Goal: Task Accomplishment & Management: Use online tool/utility

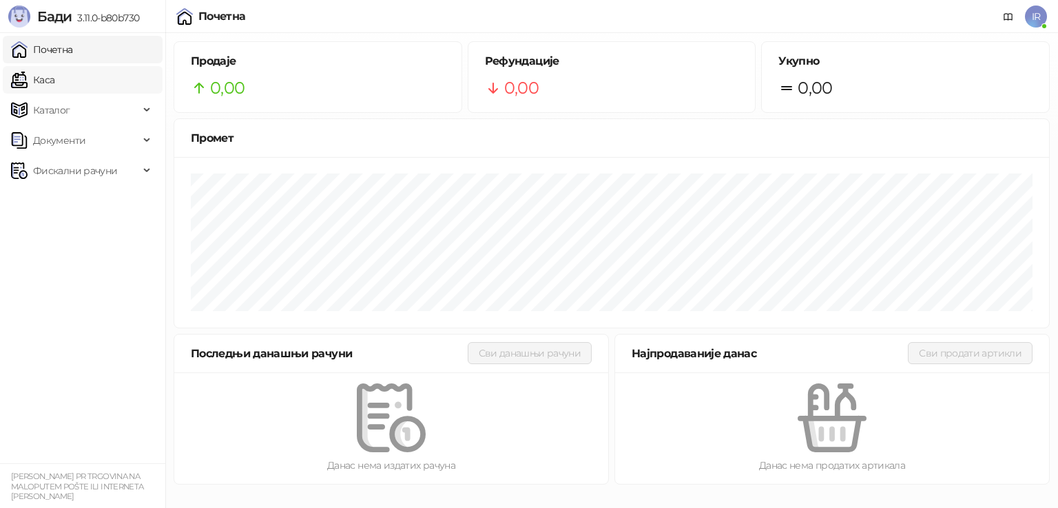
click at [54, 80] on link "Каса" at bounding box center [32, 80] width 43 height 28
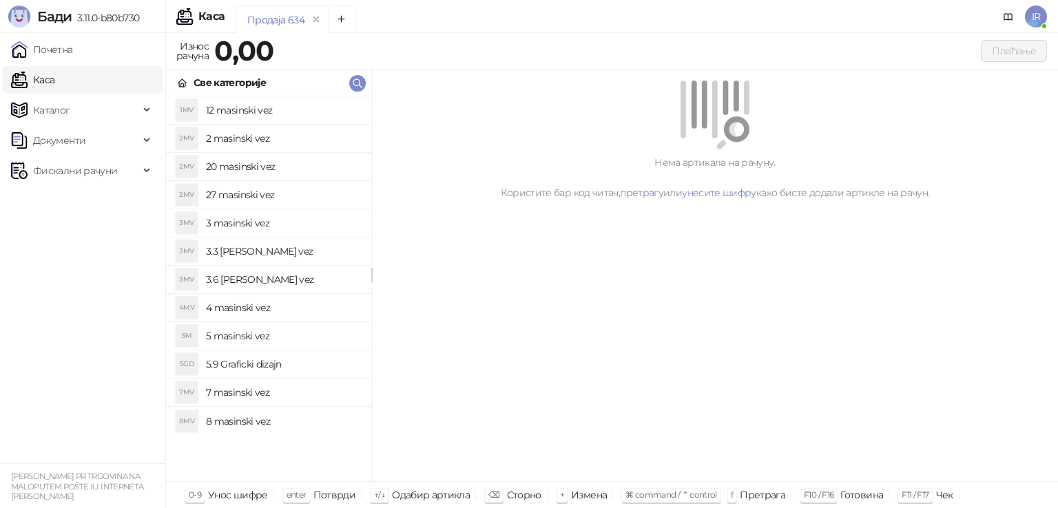
click at [254, 120] on h4 "12 masinski vez" at bounding box center [283, 110] width 154 height 22
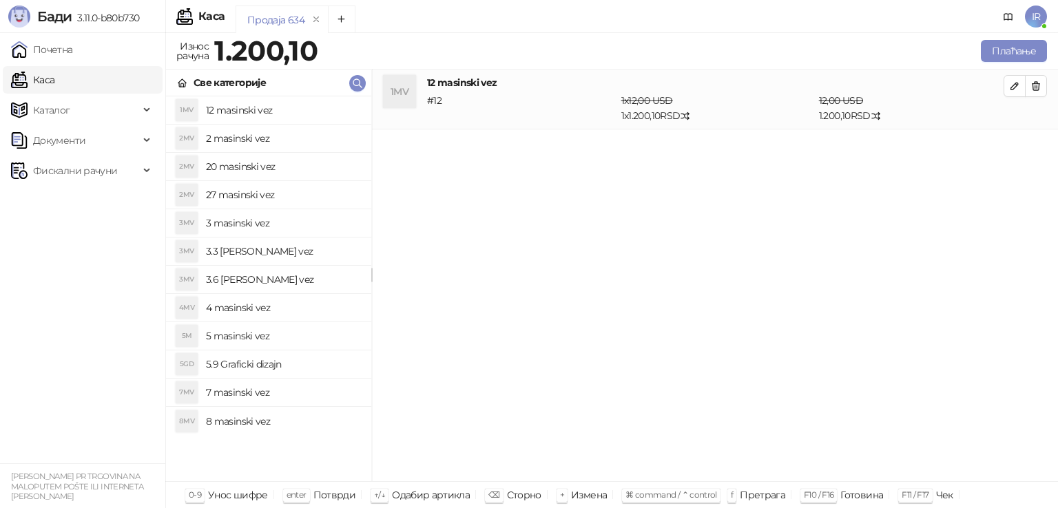
drag, startPoint x: 262, startPoint y: 145, endPoint x: 262, endPoint y: 152, distance: 7.6
click at [262, 147] on h4 "2 masinski vez" at bounding box center [283, 138] width 154 height 22
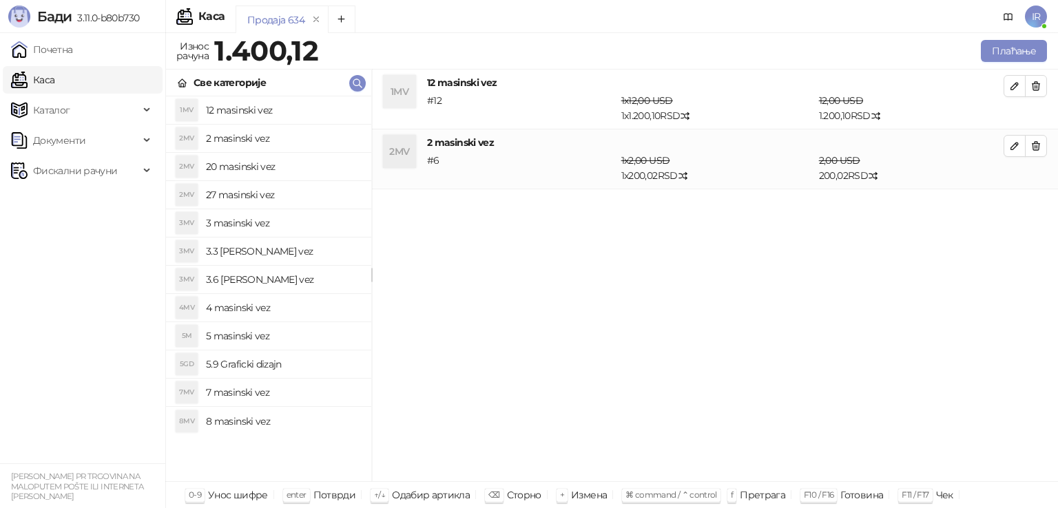
click at [264, 125] on li "2MV 2 masinski vez" at bounding box center [268, 139] width 205 height 28
click at [263, 107] on h4 "12 masinski vez" at bounding box center [283, 110] width 154 height 22
click at [264, 140] on h4 "2 masinski vez" at bounding box center [283, 138] width 154 height 22
drag, startPoint x: 271, startPoint y: 157, endPoint x: 282, endPoint y: 205, distance: 48.8
click at [273, 166] on h4 "20 masinski vez" at bounding box center [283, 167] width 154 height 22
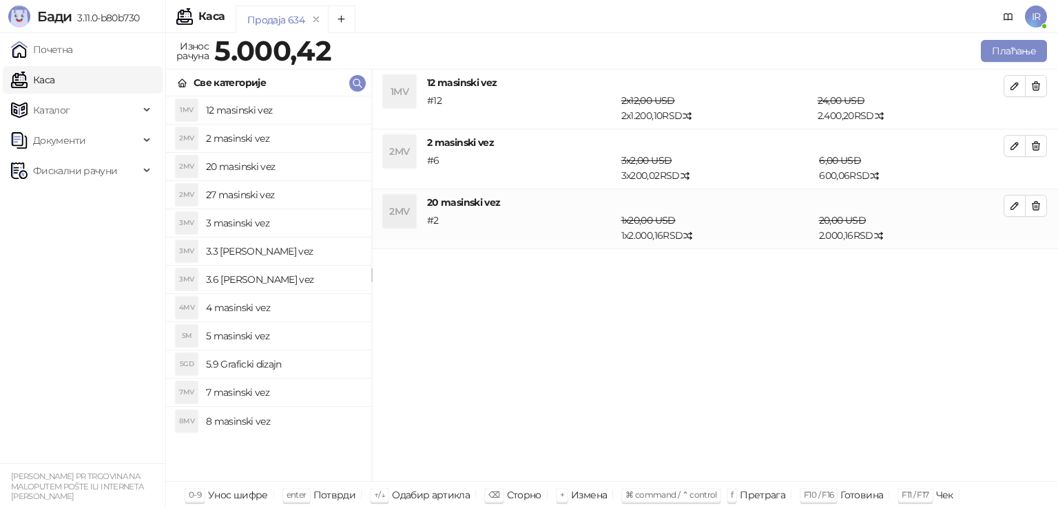
drag, startPoint x: 282, startPoint y: 205, endPoint x: 279, endPoint y: 161, distance: 44.2
click at [279, 194] on h4 "27 masinski vez" at bounding box center [283, 195] width 154 height 22
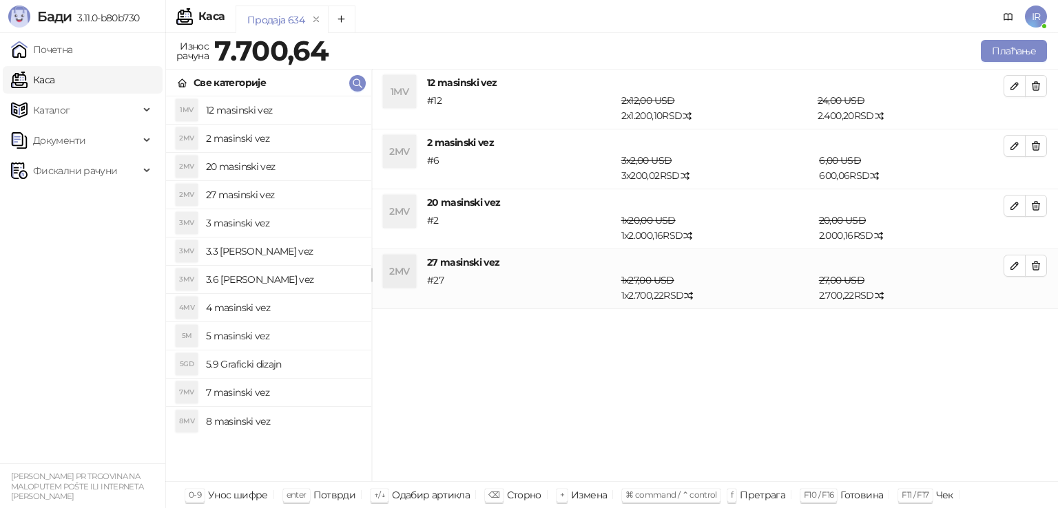
drag, startPoint x: 279, startPoint y: 161, endPoint x: 276, endPoint y: 147, distance: 14.1
click at [277, 149] on div "1MV 12 masinski vez 2MV 2 masinski vez 2MV 20 masinski vez 2MV 27 masinski vez …" at bounding box center [268, 265] width 205 height 339
drag, startPoint x: 278, startPoint y: 188, endPoint x: 278, endPoint y: 178, distance: 10.3
click at [278, 189] on h4 "27 masinski vez" at bounding box center [283, 195] width 154 height 22
click at [276, 220] on h4 "3 masinski vez" at bounding box center [283, 223] width 154 height 22
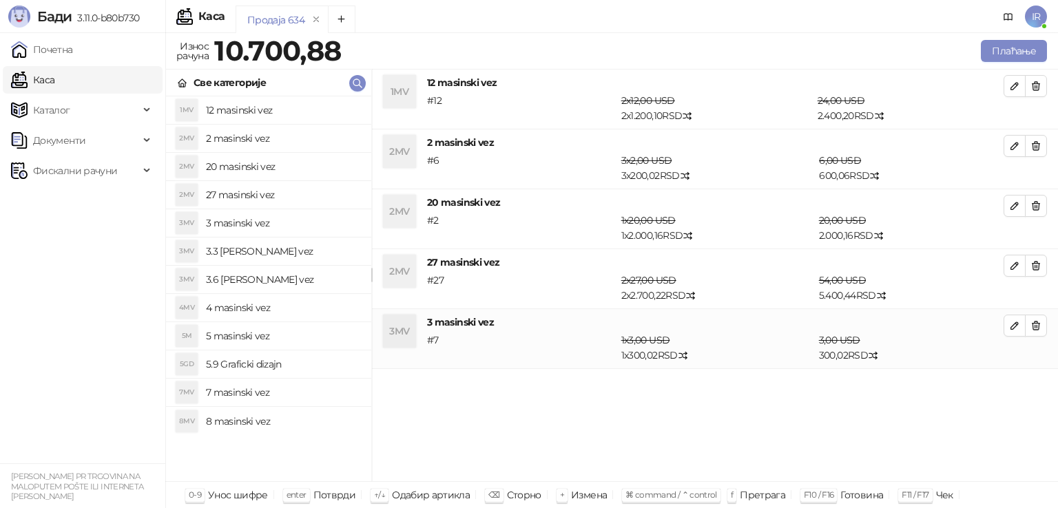
click at [274, 227] on h4 "3 masinski vez" at bounding box center [283, 223] width 154 height 22
click at [273, 246] on h4 "3.3 masinski vez" at bounding box center [283, 251] width 154 height 22
